Goal: Navigation & Orientation: Find specific page/section

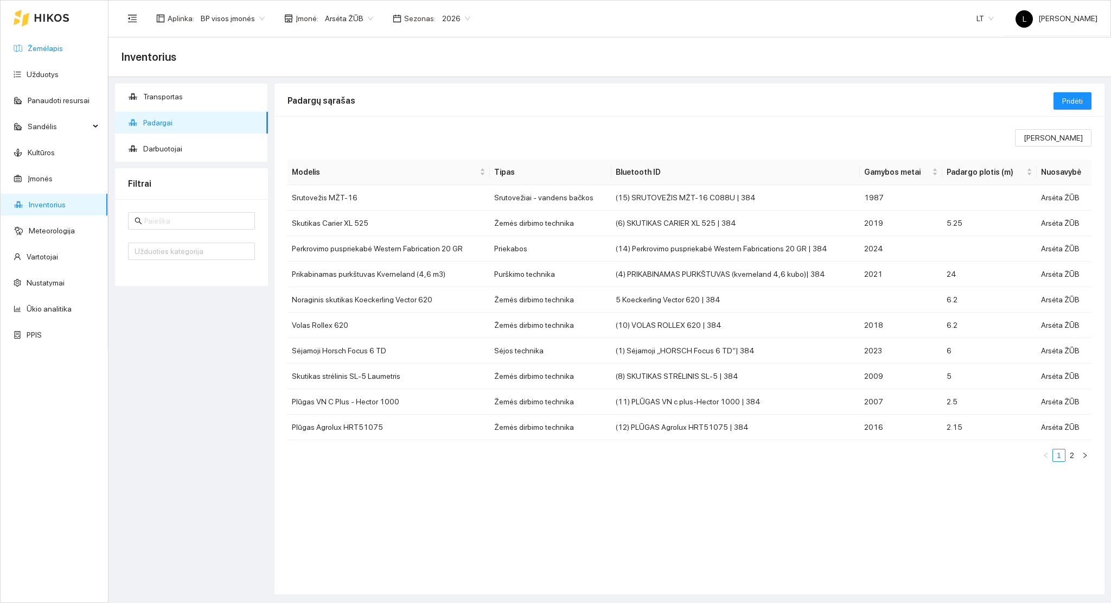
click at [63, 53] on link "Žemėlapis" at bounding box center [45, 48] width 35 height 9
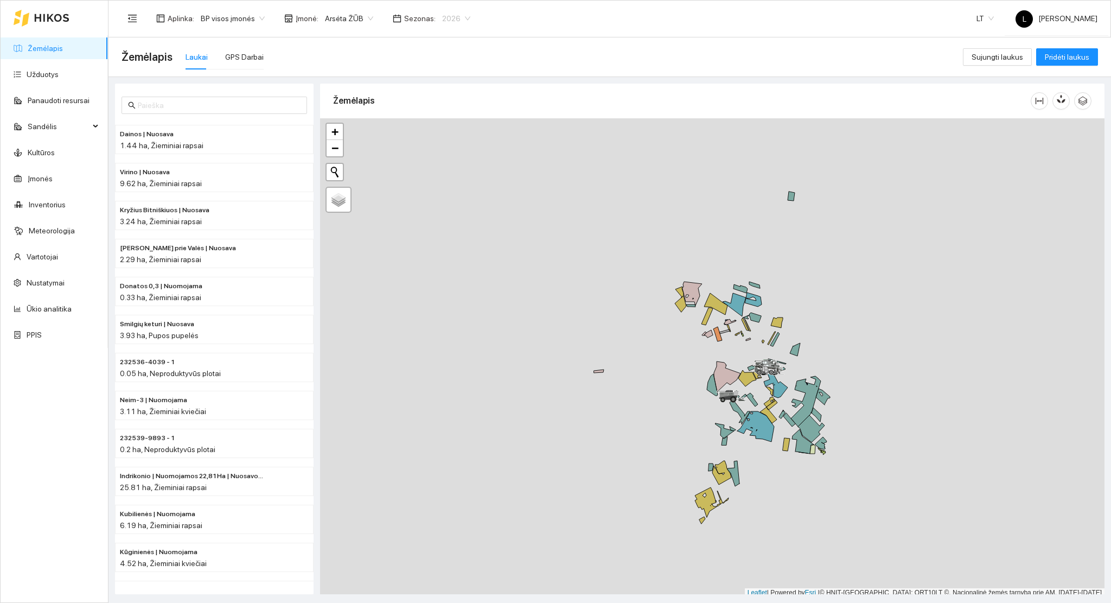
click at [450, 22] on span "2026" at bounding box center [456, 18] width 28 height 16
click at [450, 124] on div "2025" at bounding box center [447, 127] width 28 height 12
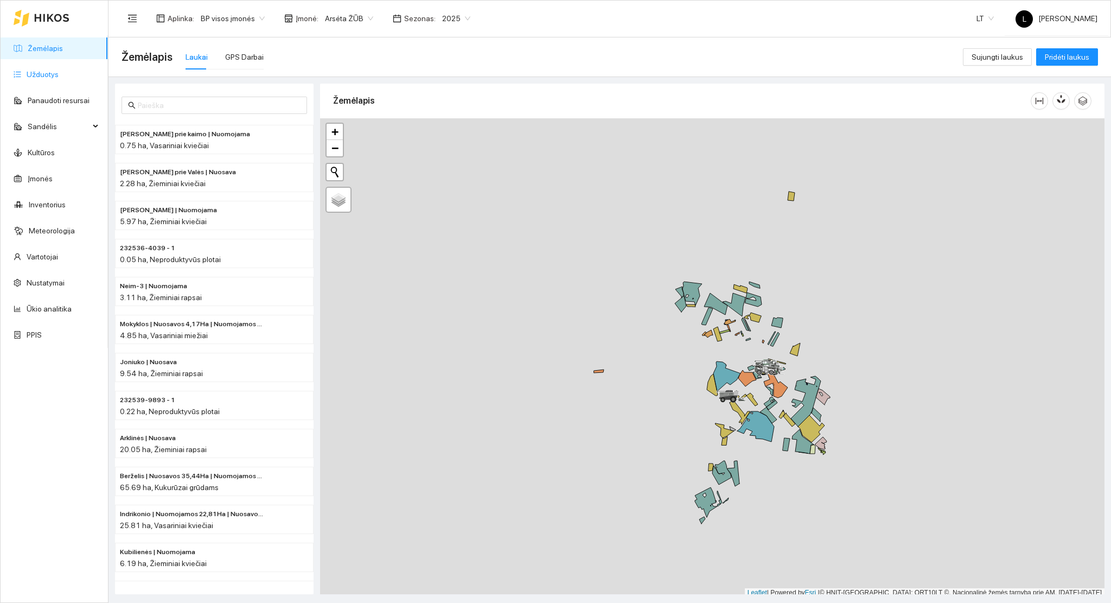
click at [59, 77] on link "Užduotys" at bounding box center [43, 74] width 32 height 9
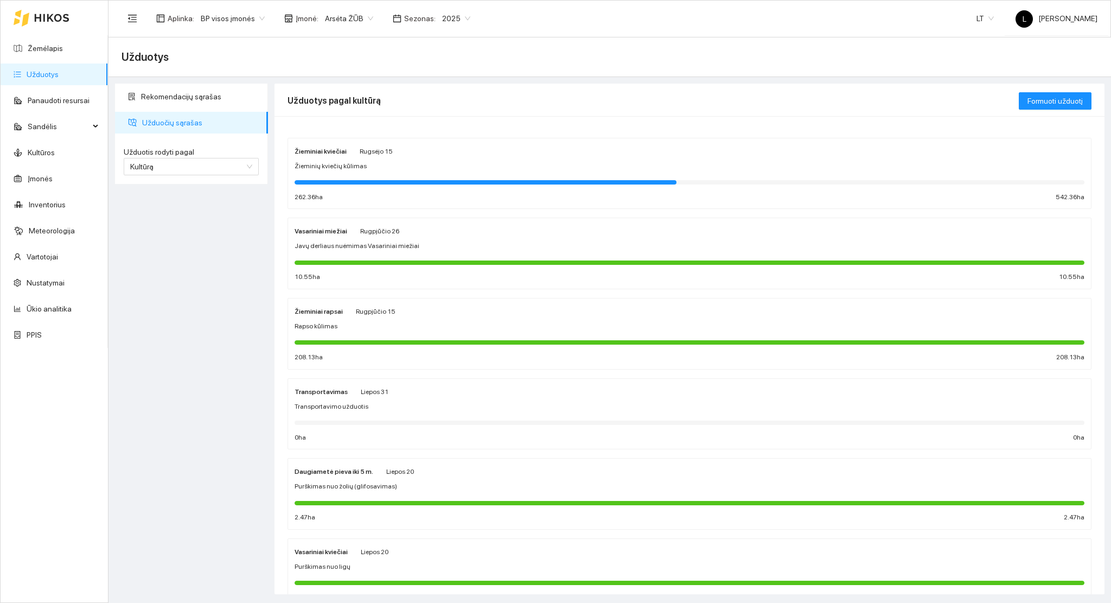
click at [357, 180] on div at bounding box center [486, 182] width 382 height 4
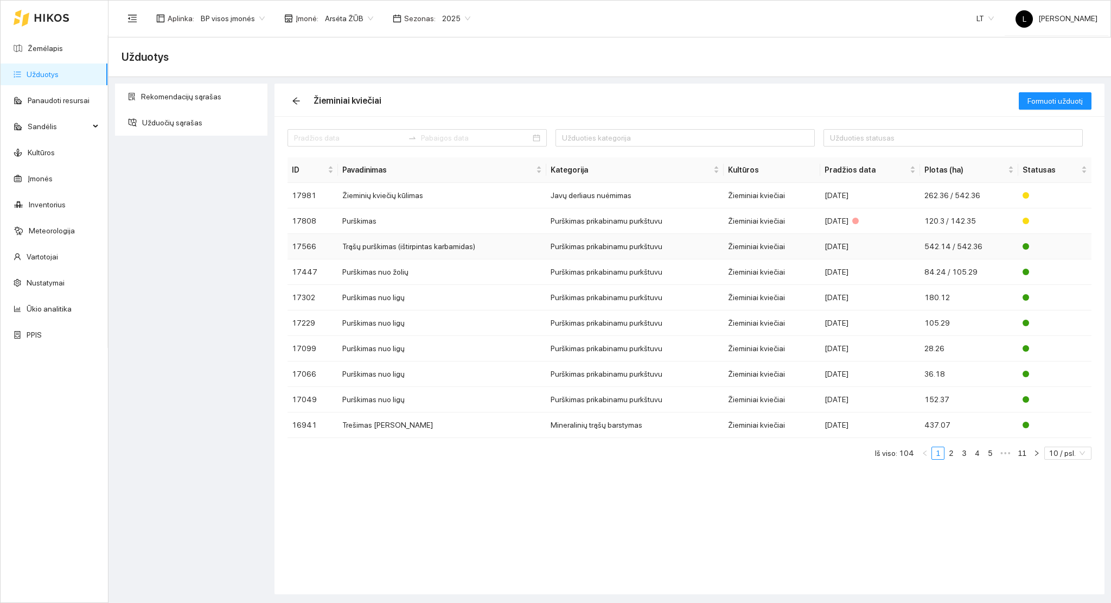
click at [401, 251] on td "Trąšų purškimas (ištirpintas karbamidas)" at bounding box center [442, 246] width 208 height 25
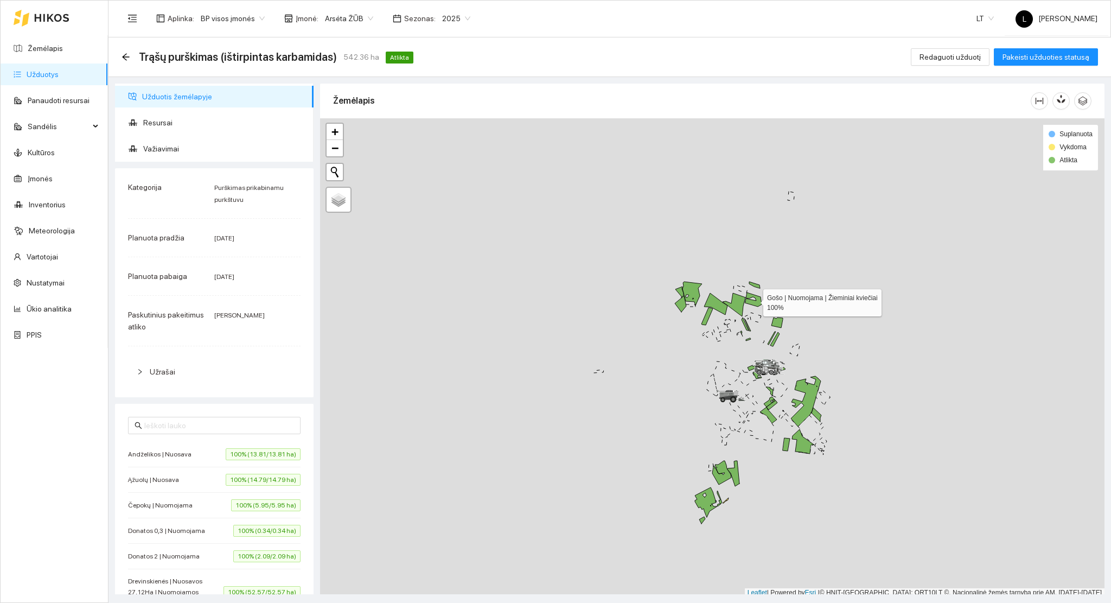
click at [759, 303] on icon at bounding box center [753, 299] width 17 height 14
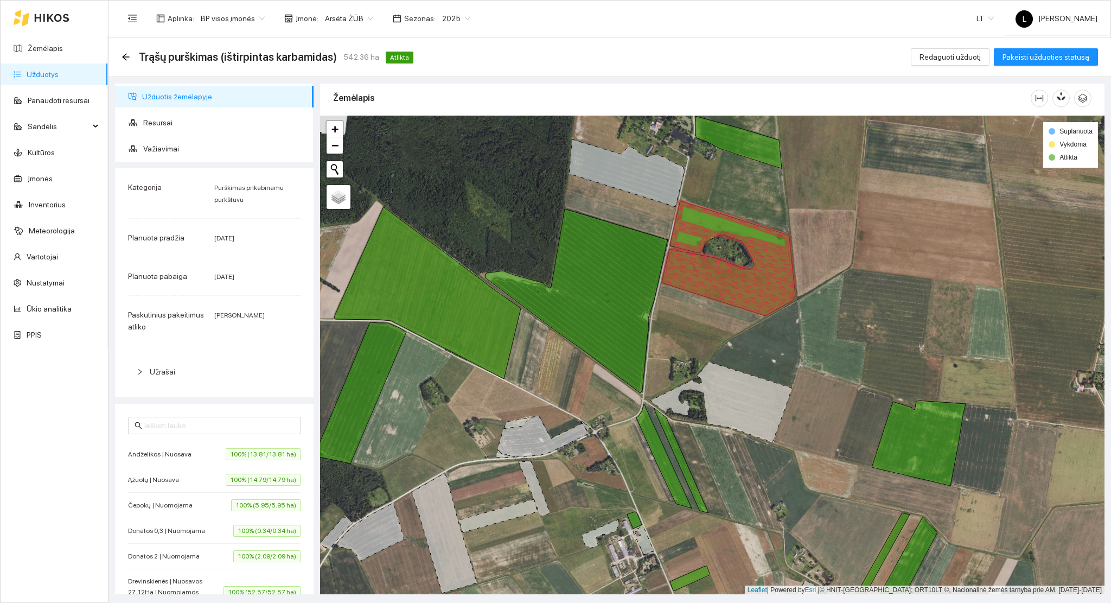
click at [751, 291] on icon at bounding box center [729, 258] width 134 height 116
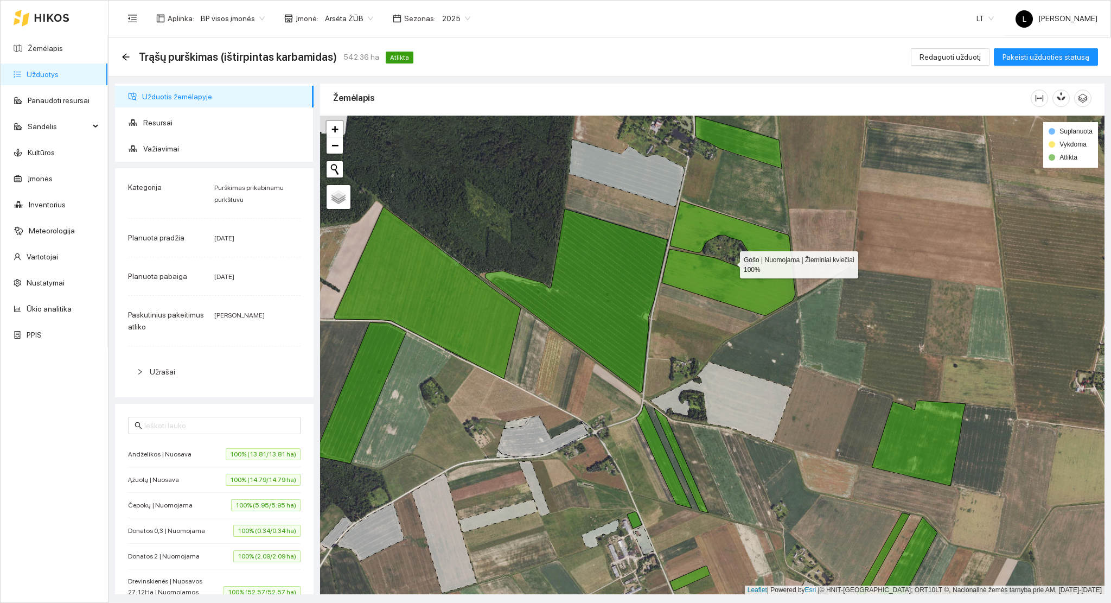
click at [745, 291] on icon at bounding box center [728, 258] width 133 height 115
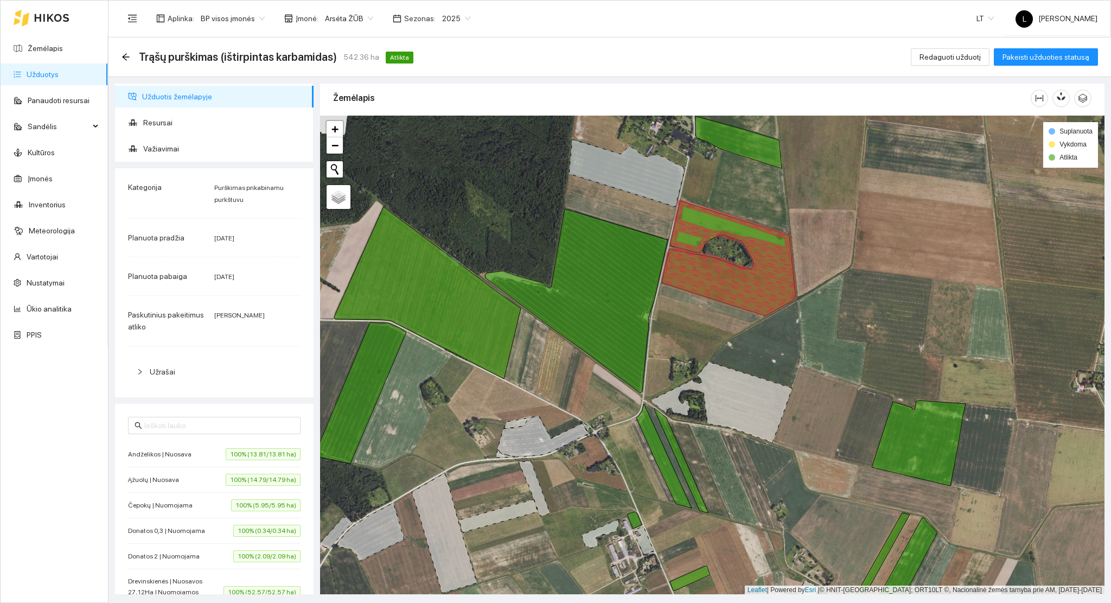
click at [744, 291] on icon at bounding box center [729, 258] width 134 height 116
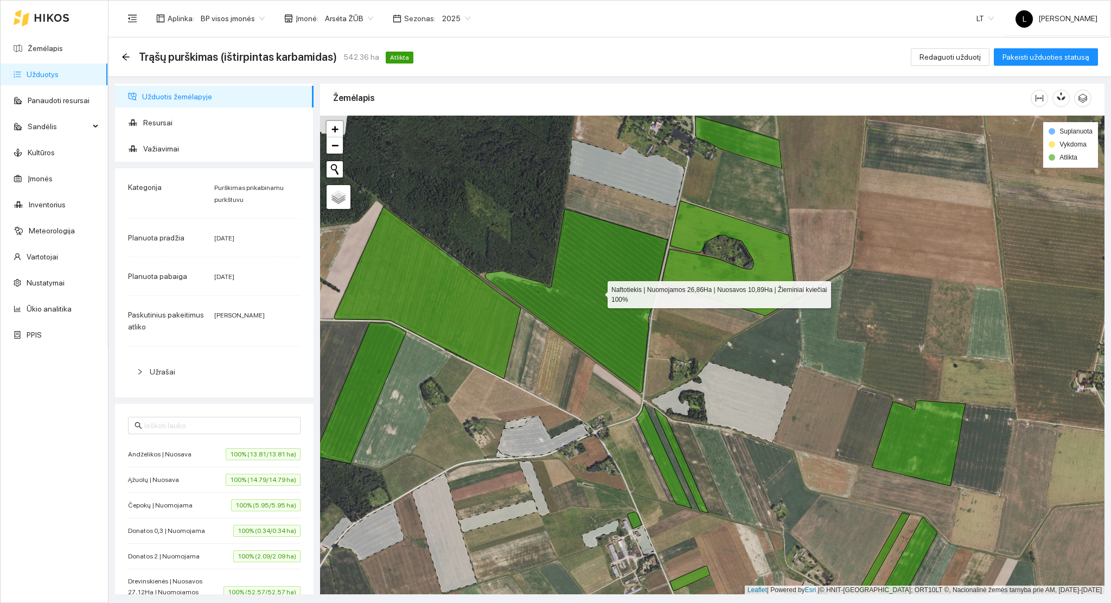
click at [584, 278] on icon at bounding box center [576, 301] width 183 height 184
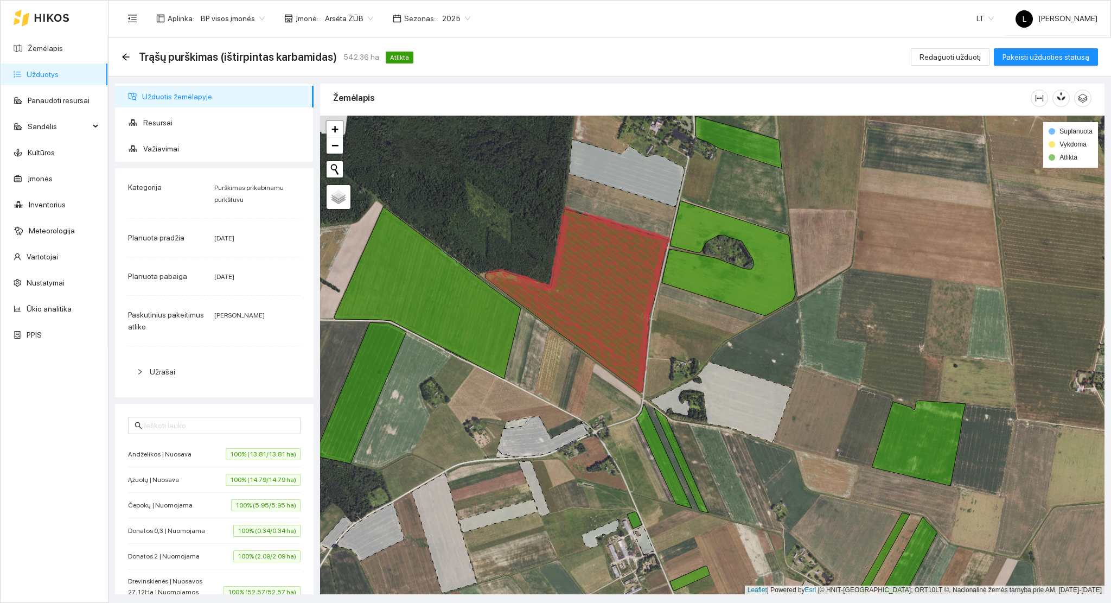
click at [594, 281] on icon at bounding box center [588, 288] width 142 height 163
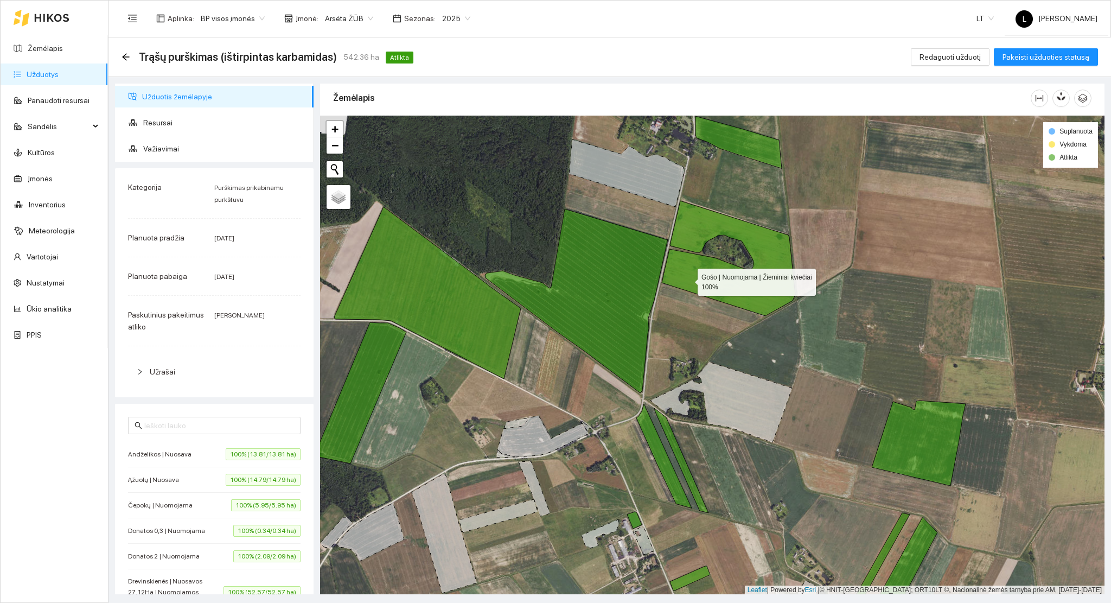
click at [699, 279] on icon at bounding box center [728, 258] width 133 height 115
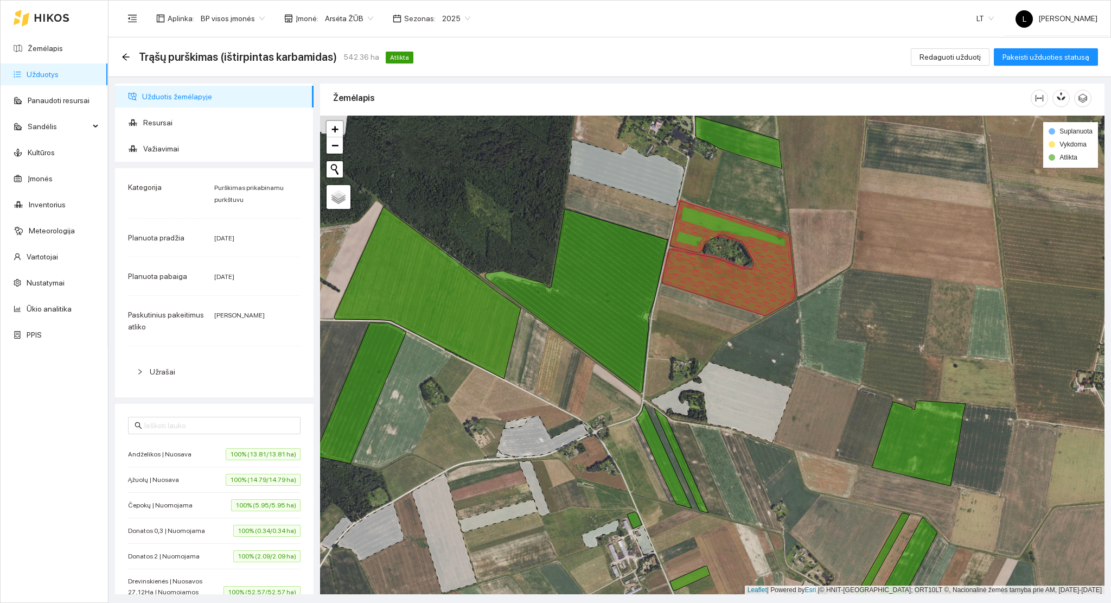
click at [698, 278] on icon at bounding box center [729, 258] width 134 height 116
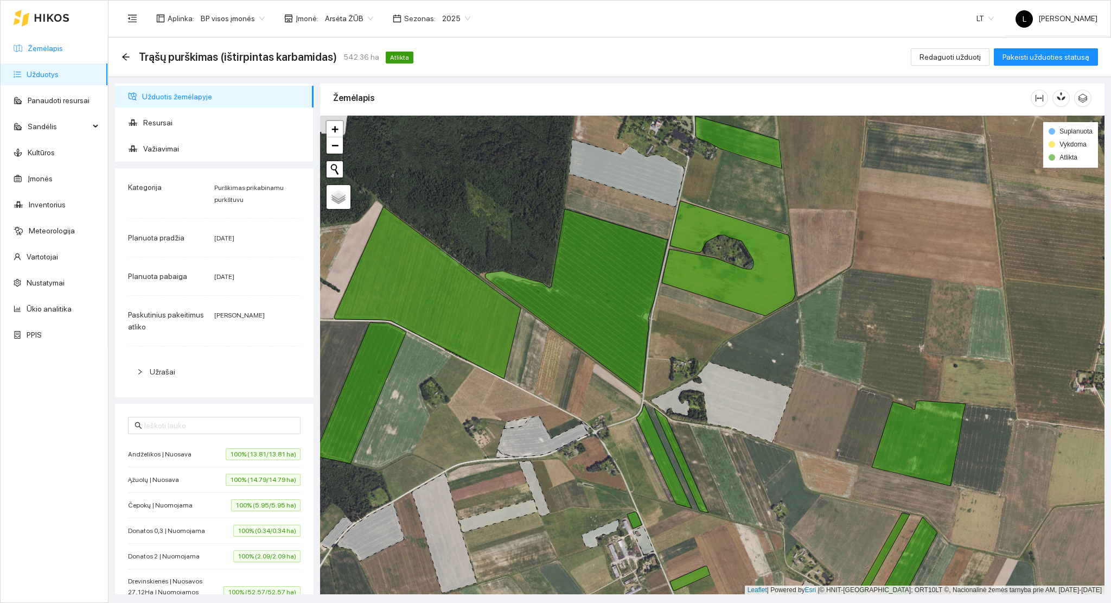
click at [54, 48] on link "Žemėlapis" at bounding box center [45, 48] width 35 height 9
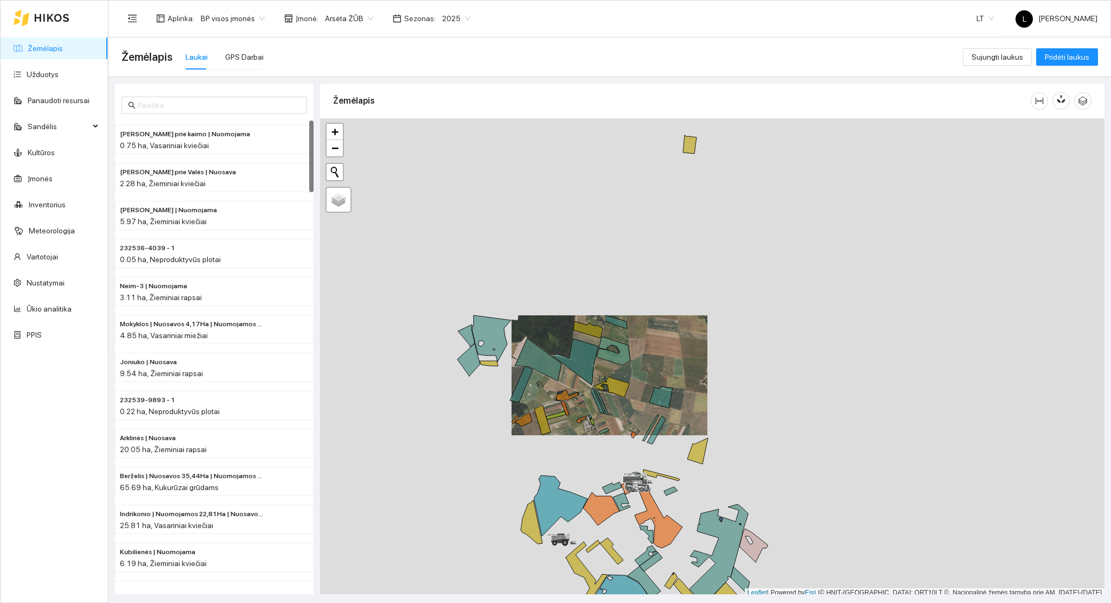
scroll to position [3, 0]
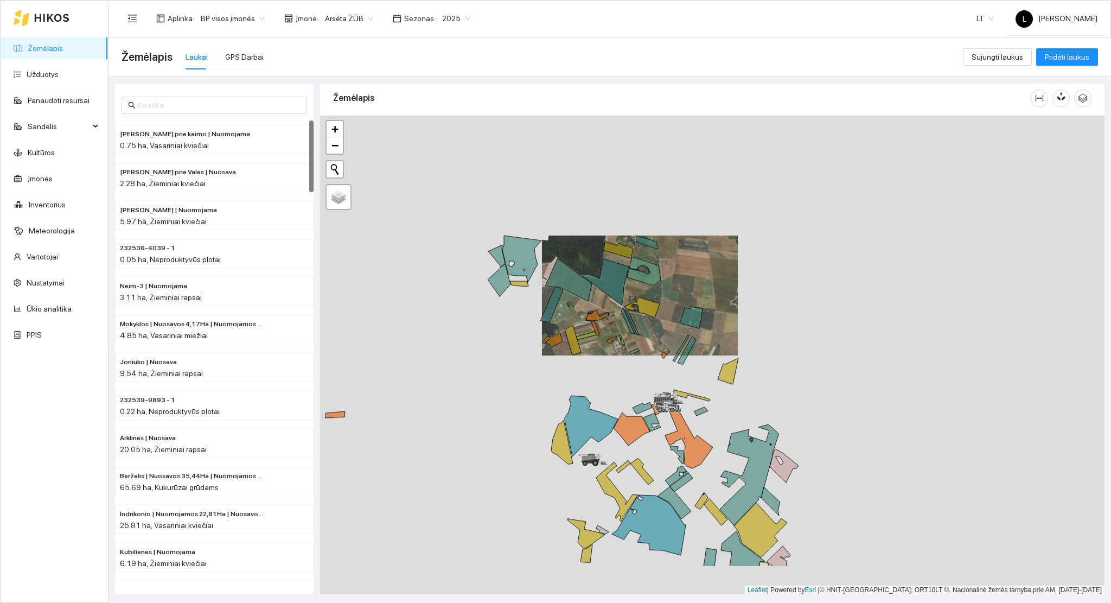
drag, startPoint x: 631, startPoint y: 401, endPoint x: 655, endPoint y: 337, distance: 68.0
click at [654, 342] on div at bounding box center [712, 355] width 784 height 479
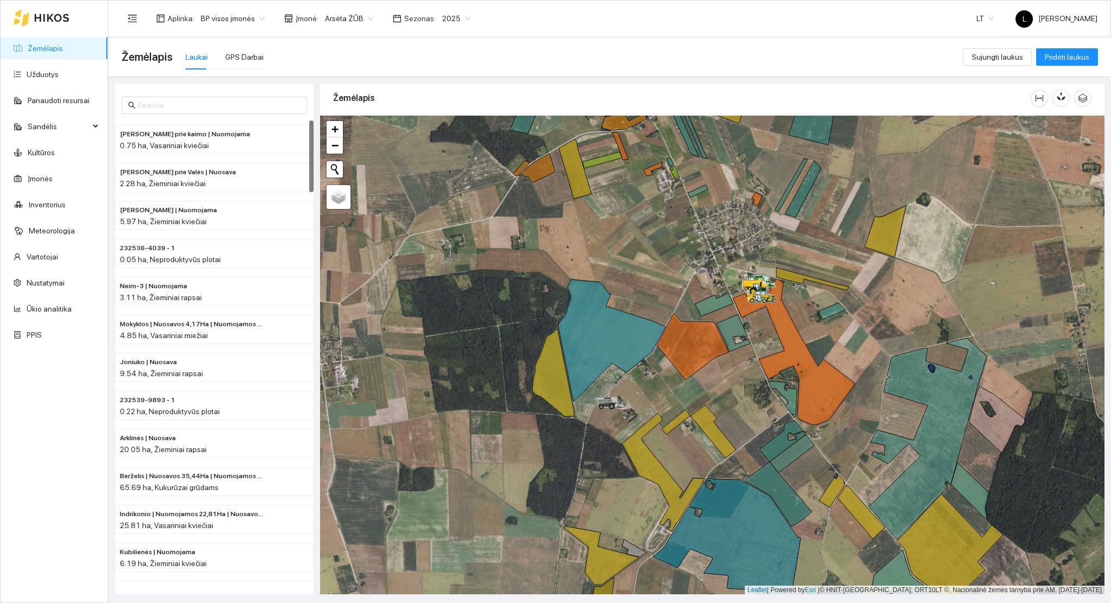
click at [48, 50] on link "Žemėlapis" at bounding box center [45, 48] width 35 height 9
